Goal: Navigation & Orientation: Find specific page/section

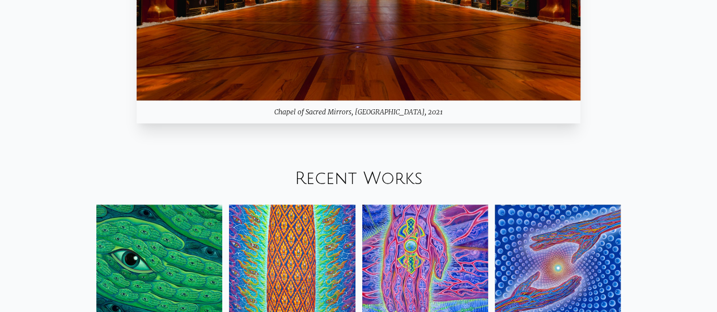
scroll to position [1133, 0]
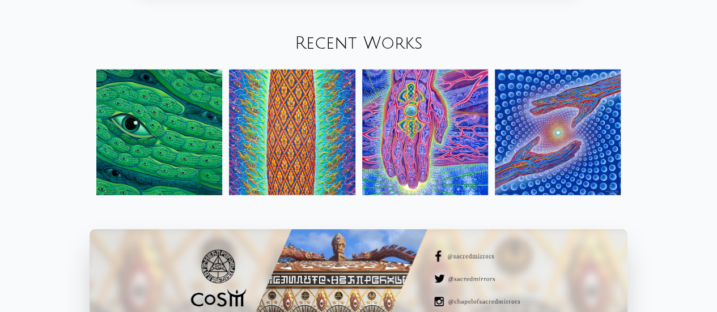
click at [574, 113] on img at bounding box center [558, 133] width 126 height 126
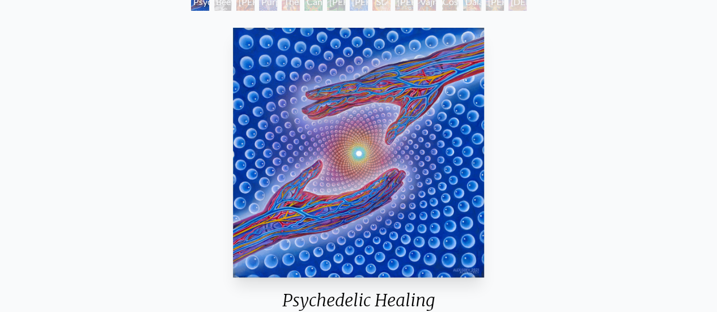
scroll to position [80, 0]
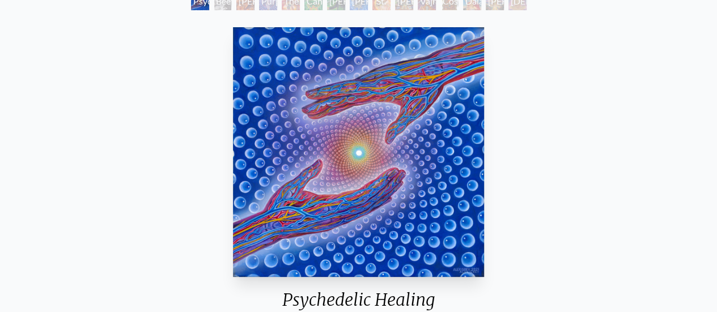
click at [215, 8] on div "Beethoven" at bounding box center [223, 1] width 18 height 18
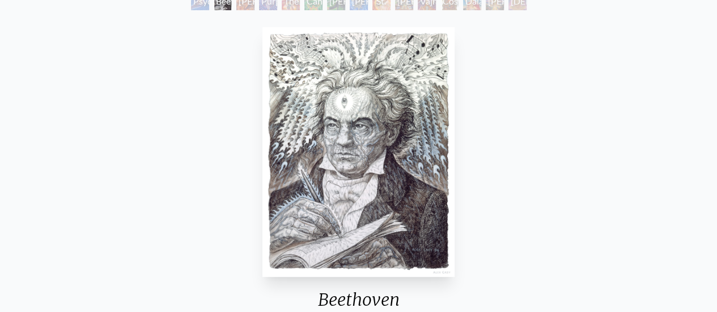
click at [196, 5] on div "Psychedelic Healing" at bounding box center [200, 1] width 18 height 18
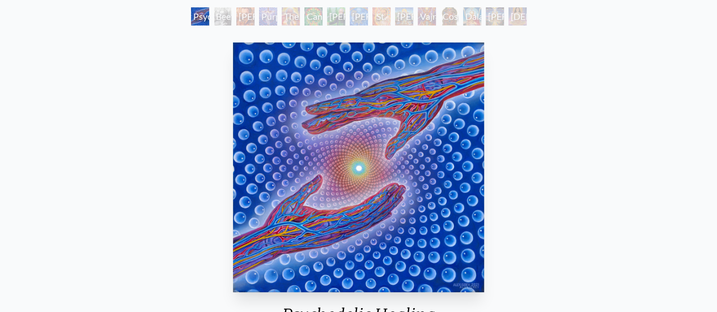
scroll to position [66, 0]
